Goal: Check status: Check status

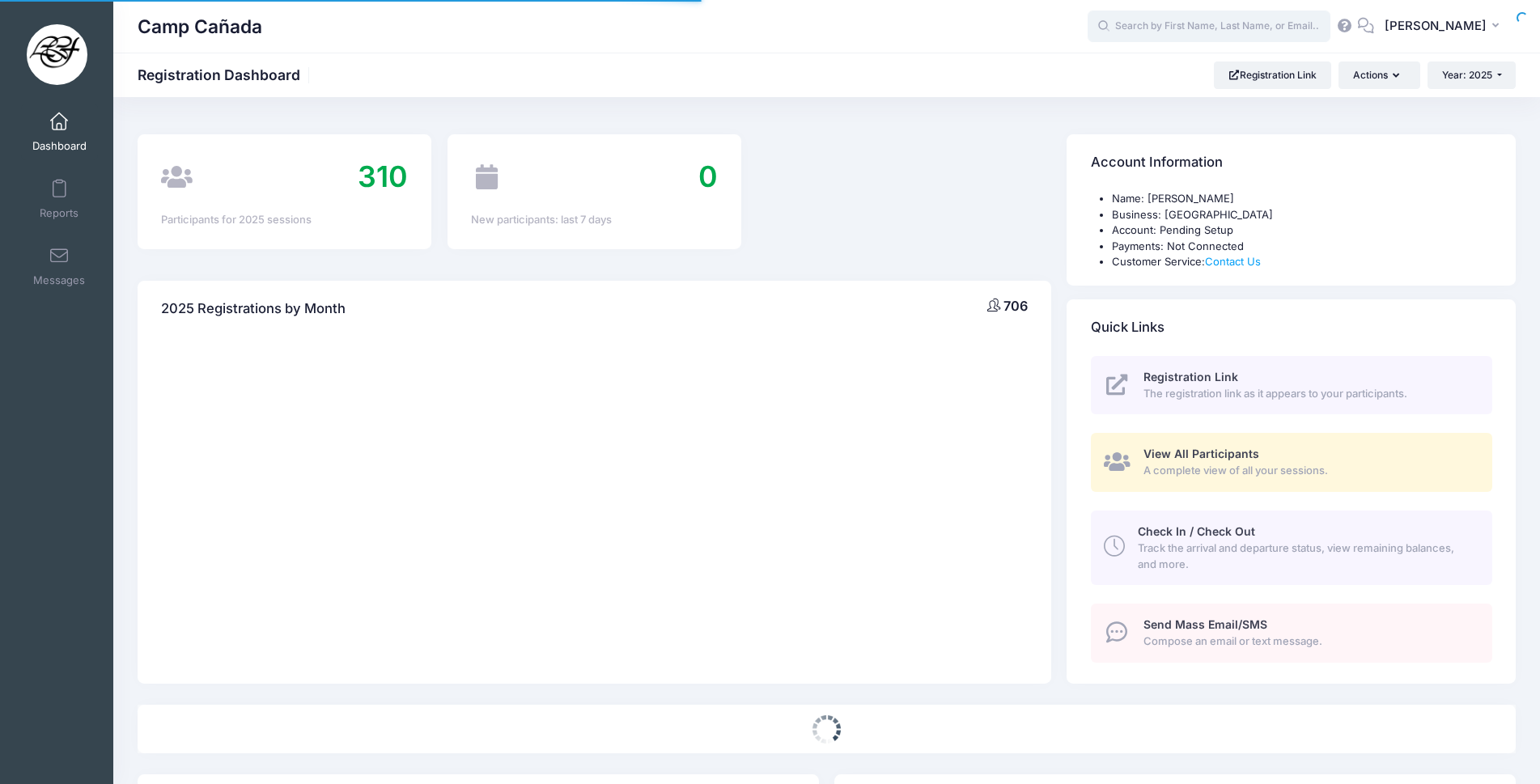
click at [1207, 24] on input "text" at bounding box center [1209, 26] width 243 height 32
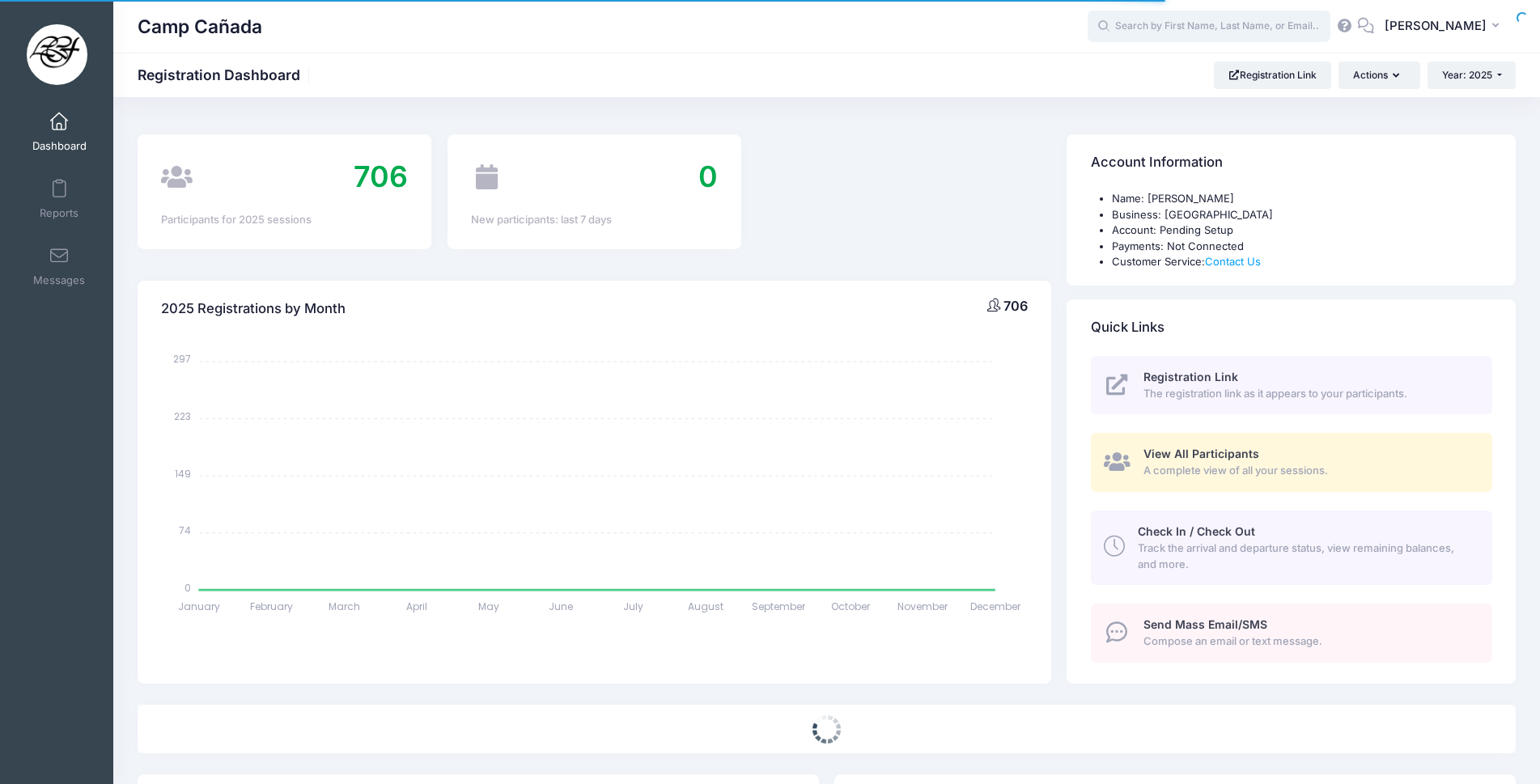
select select
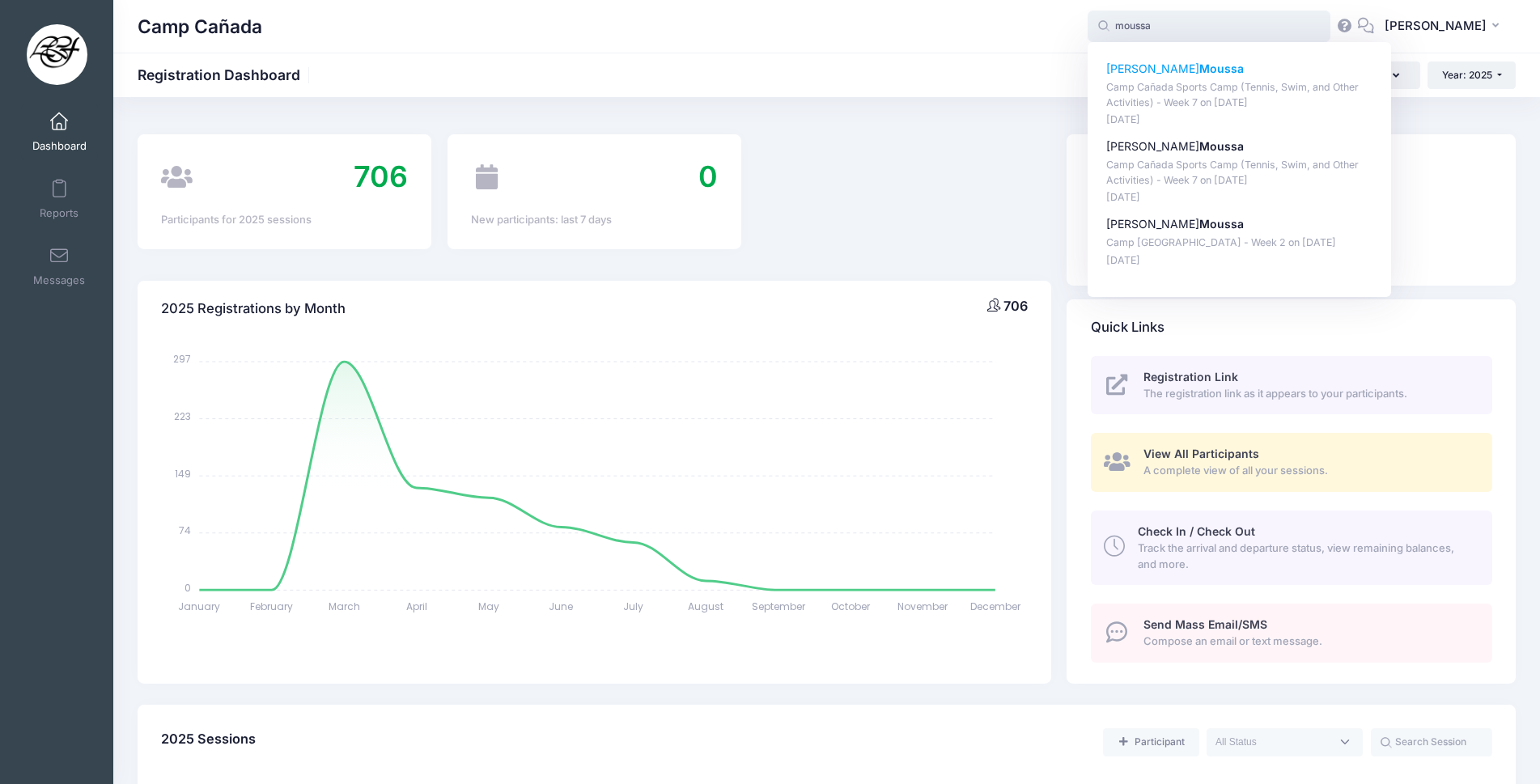
click at [1212, 97] on p "Camp Cañada Sports Camp (Tennis, Swim, and Other Activities) - Week 7 on [DATE]" at bounding box center [1239, 95] width 267 height 30
type input "[PERSON_NAME] ([GEOGRAPHIC_DATA] (Tennis, Swim, and Other Activities) - Week 7,…"
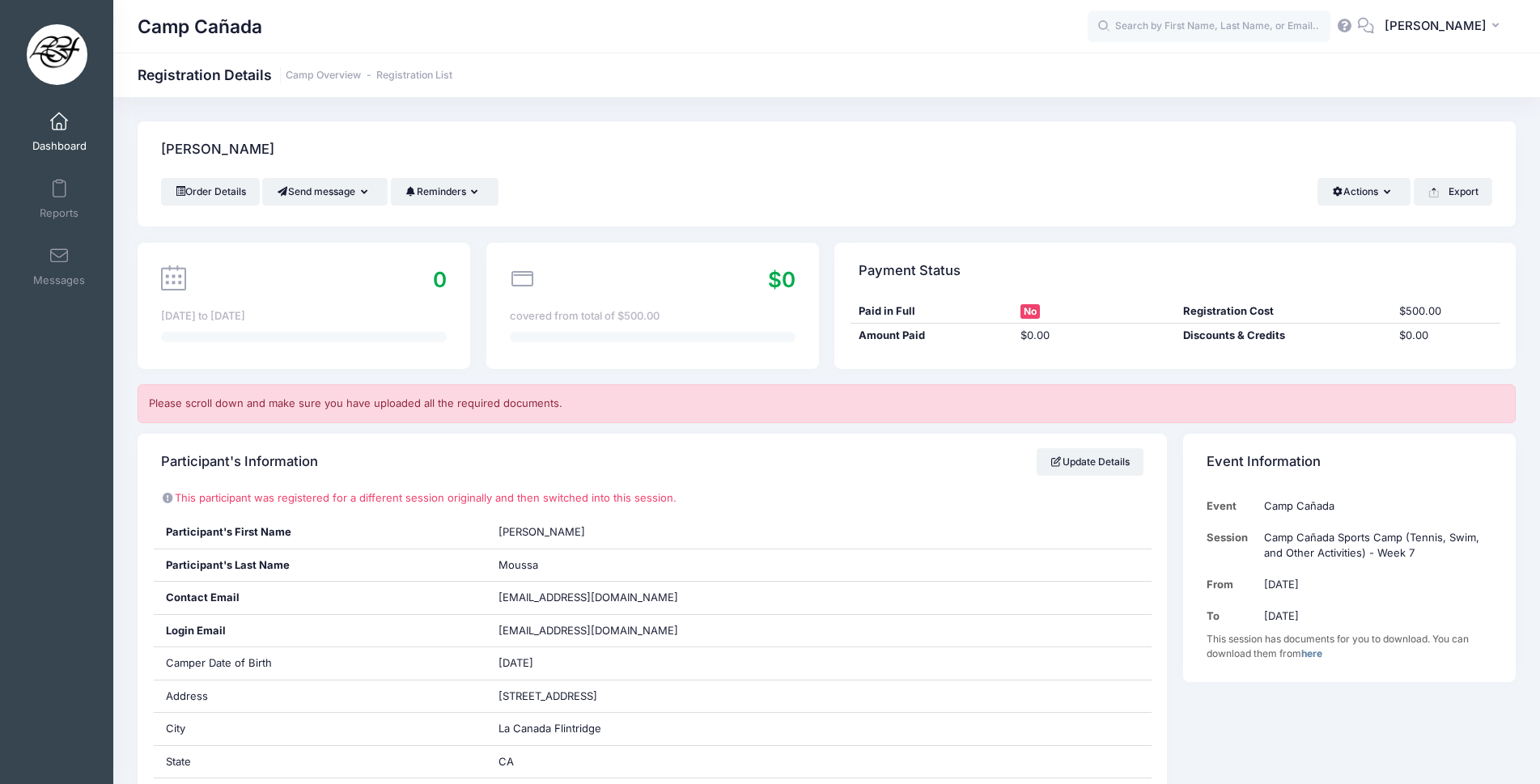
click at [59, 125] on span at bounding box center [59, 122] width 0 height 18
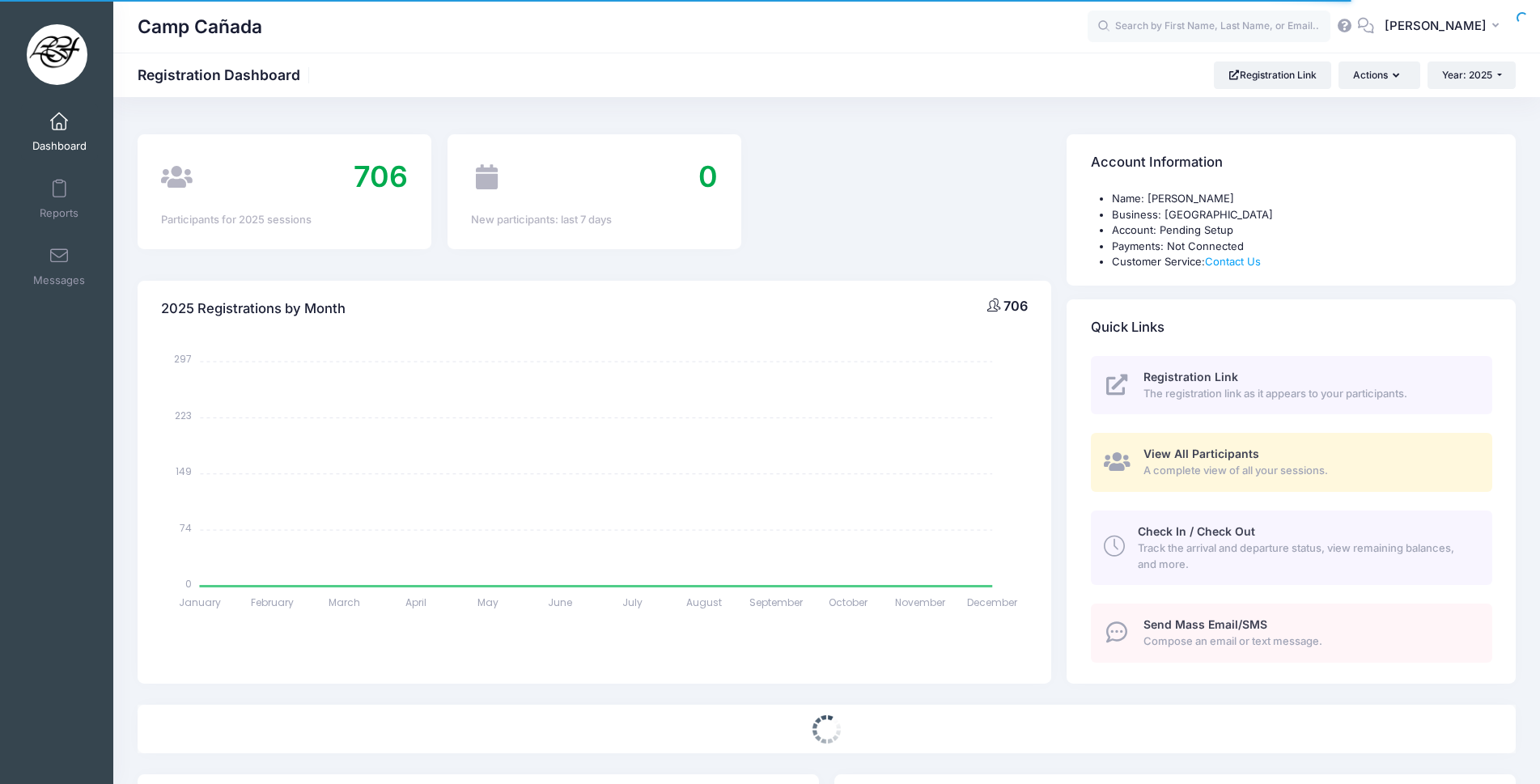
select select
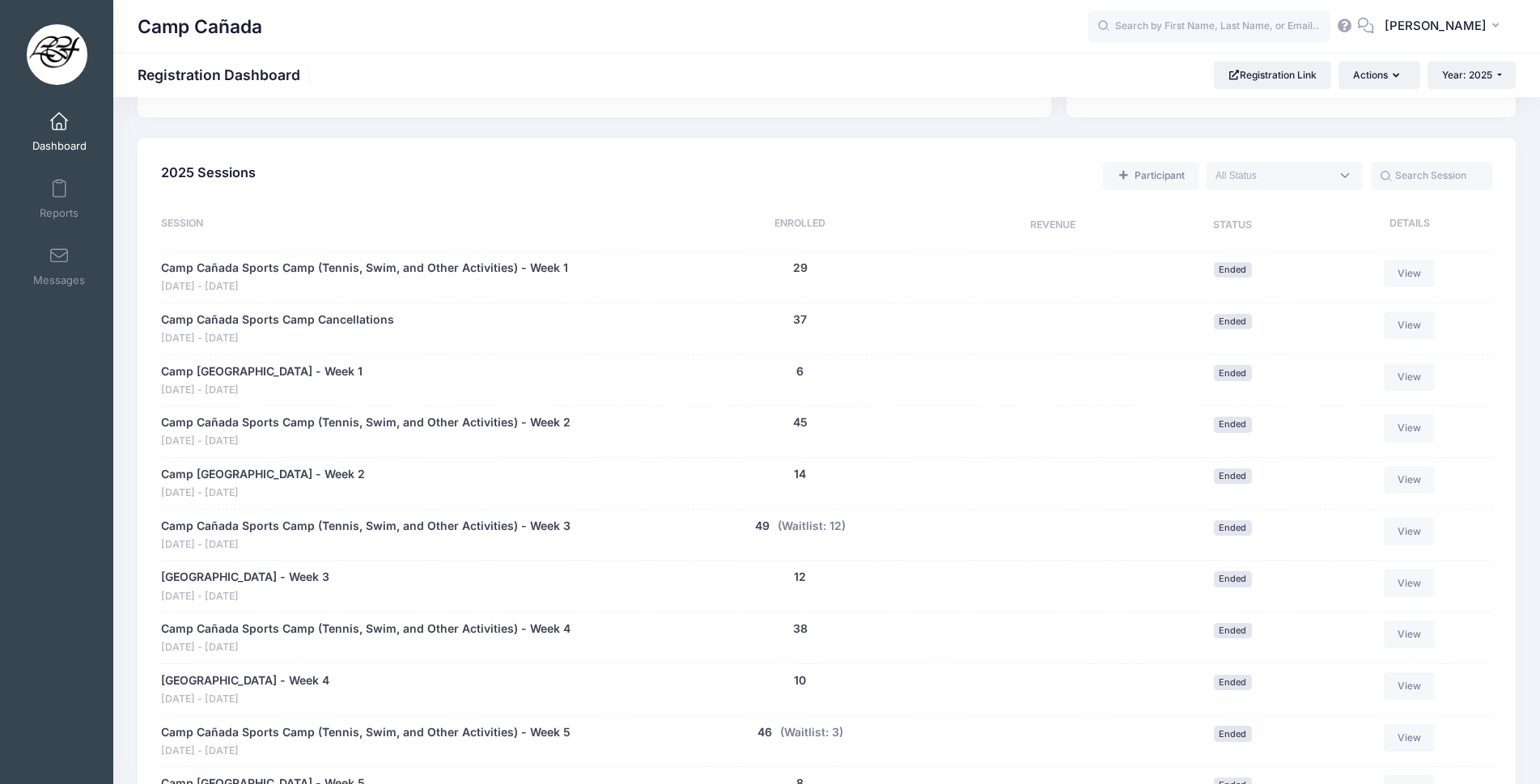
scroll to position [485, 0]
